Goal: Information Seeking & Learning: Learn about a topic

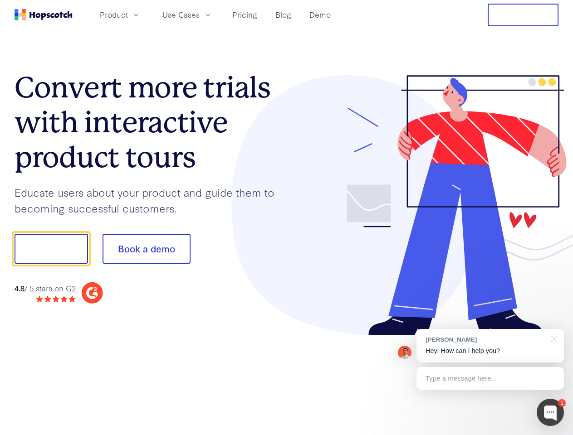
click at [286, 218] on div at bounding box center [422, 205] width 272 height 261
click at [128, 15] on span "Product" at bounding box center [114, 14] width 28 height 11
click at [199, 15] on span "Use Cases" at bounding box center [180, 14] width 37 height 11
click at [523, 15] on button "Free Trial" at bounding box center [522, 15] width 71 height 23
click at [51, 249] on button "Show me!" at bounding box center [51, 249] width 73 height 30
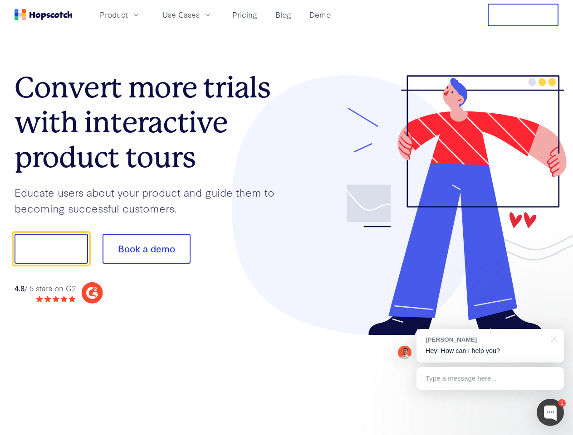
click at [146, 249] on button "Book a demo" at bounding box center [146, 249] width 88 height 30
click at [550, 413] on div at bounding box center [549, 412] width 27 height 27
click at [490, 346] on div "[PERSON_NAME] Hey! How can I help you?" at bounding box center [489, 346] width 147 height 34
click at [552, 338] on div at bounding box center [478, 248] width 170 height 302
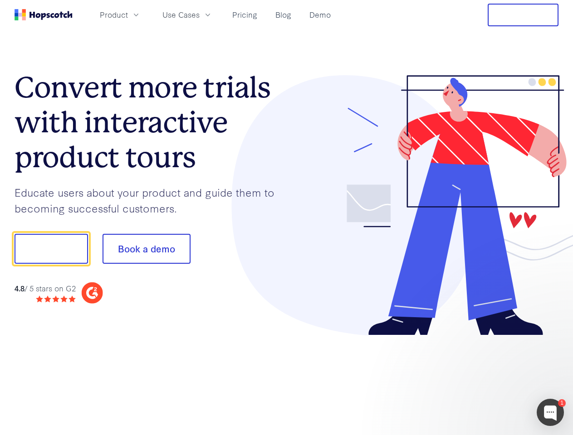
click at [490, 379] on div at bounding box center [478, 248] width 170 height 302
